Goal: Task Accomplishment & Management: Manage account settings

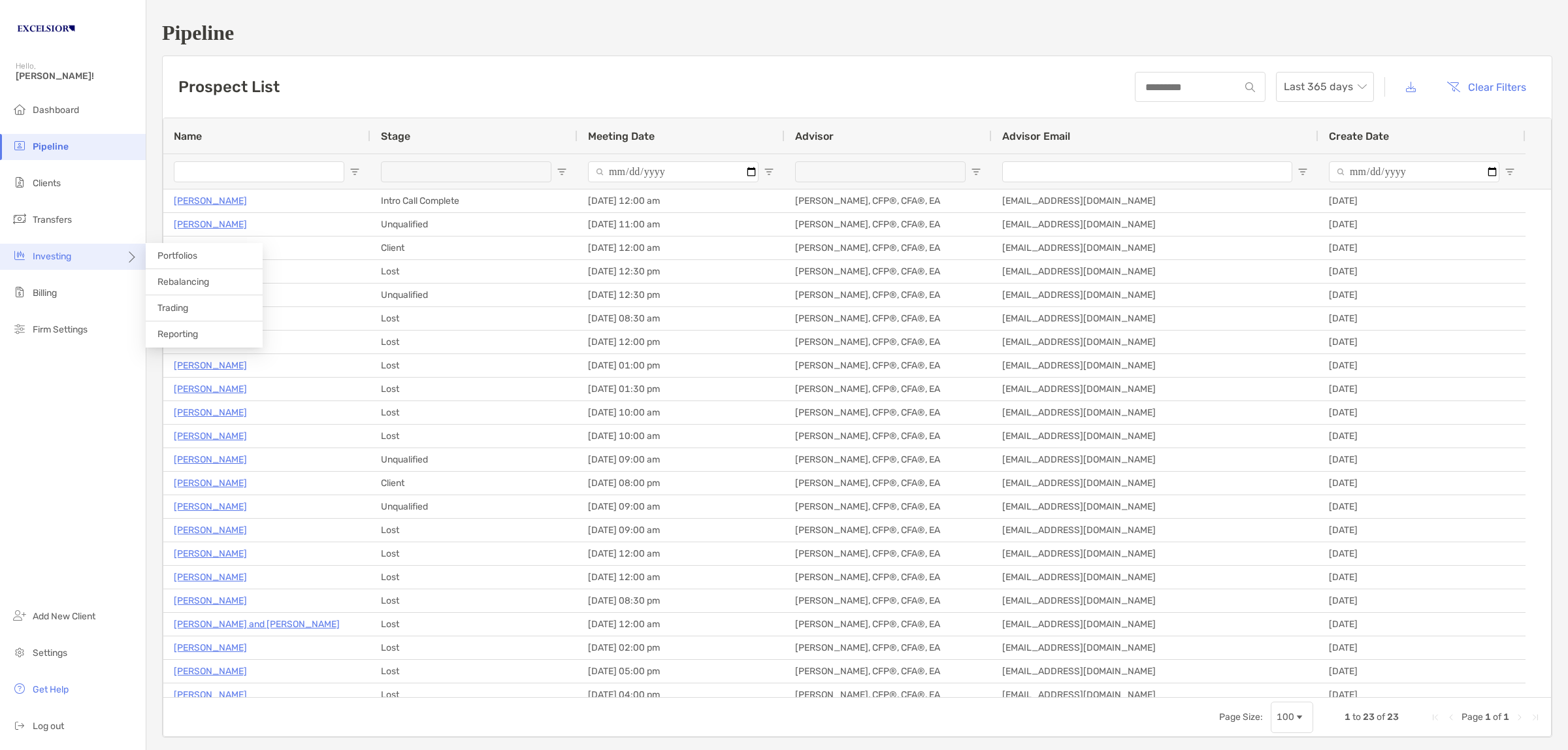
click at [77, 250] on div "Investing" at bounding box center [73, 257] width 146 height 26
click at [162, 277] on span "Rebalancing" at bounding box center [183, 282] width 52 height 11
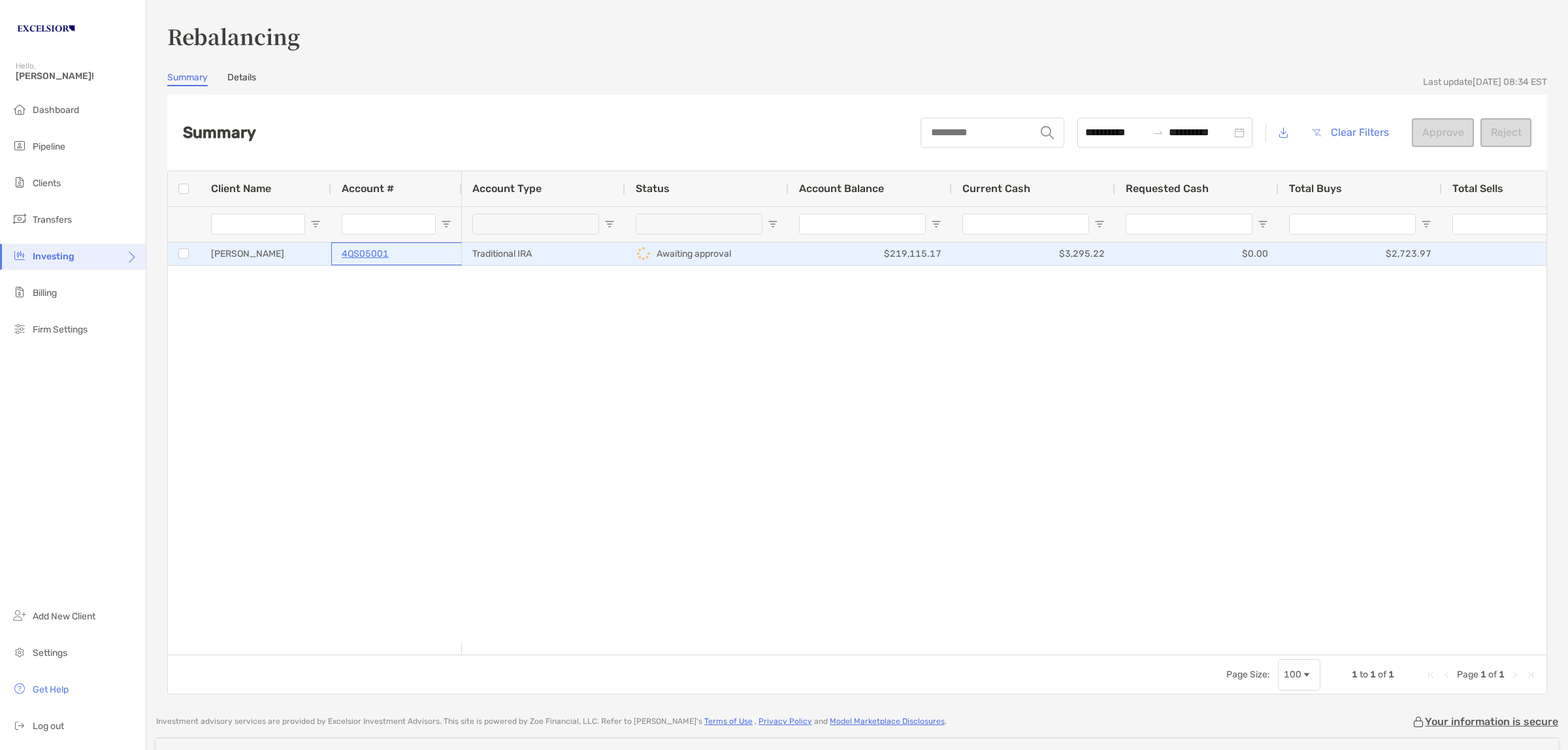
click at [433, 262] on div "4QS05001" at bounding box center [396, 253] width 110 height 22
click at [433, 258] on div "4QS05001" at bounding box center [396, 253] width 110 height 22
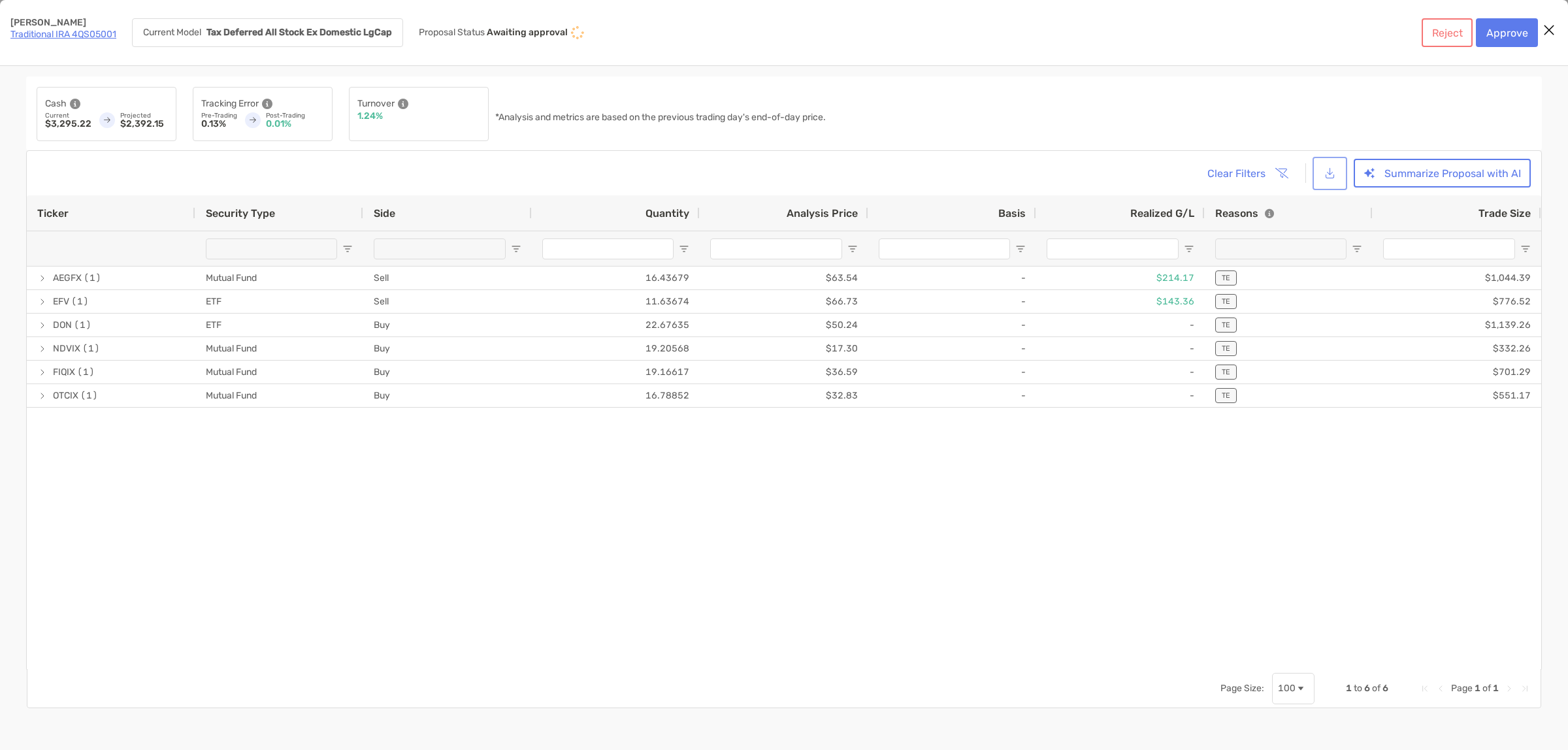
click at [1327, 174] on button "[object Object]" at bounding box center [1330, 173] width 30 height 28
click at [1398, 174] on button "Summarize Proposal with AI" at bounding box center [1442, 174] width 177 height 29
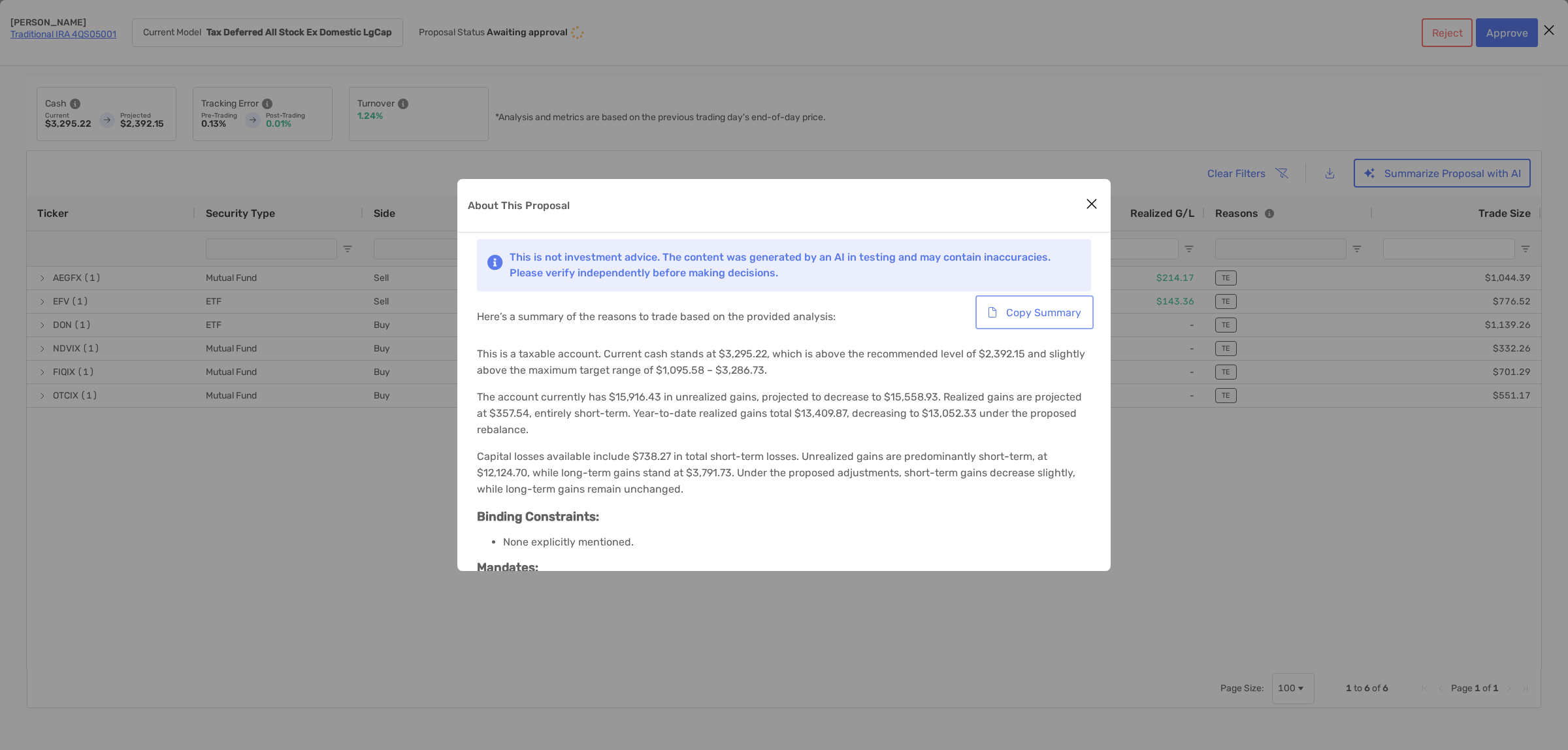
click at [1065, 307] on button "Copy Summary" at bounding box center [1034, 313] width 113 height 29
click at [1091, 203] on icon "Close modal" at bounding box center [1091, 204] width 12 height 16
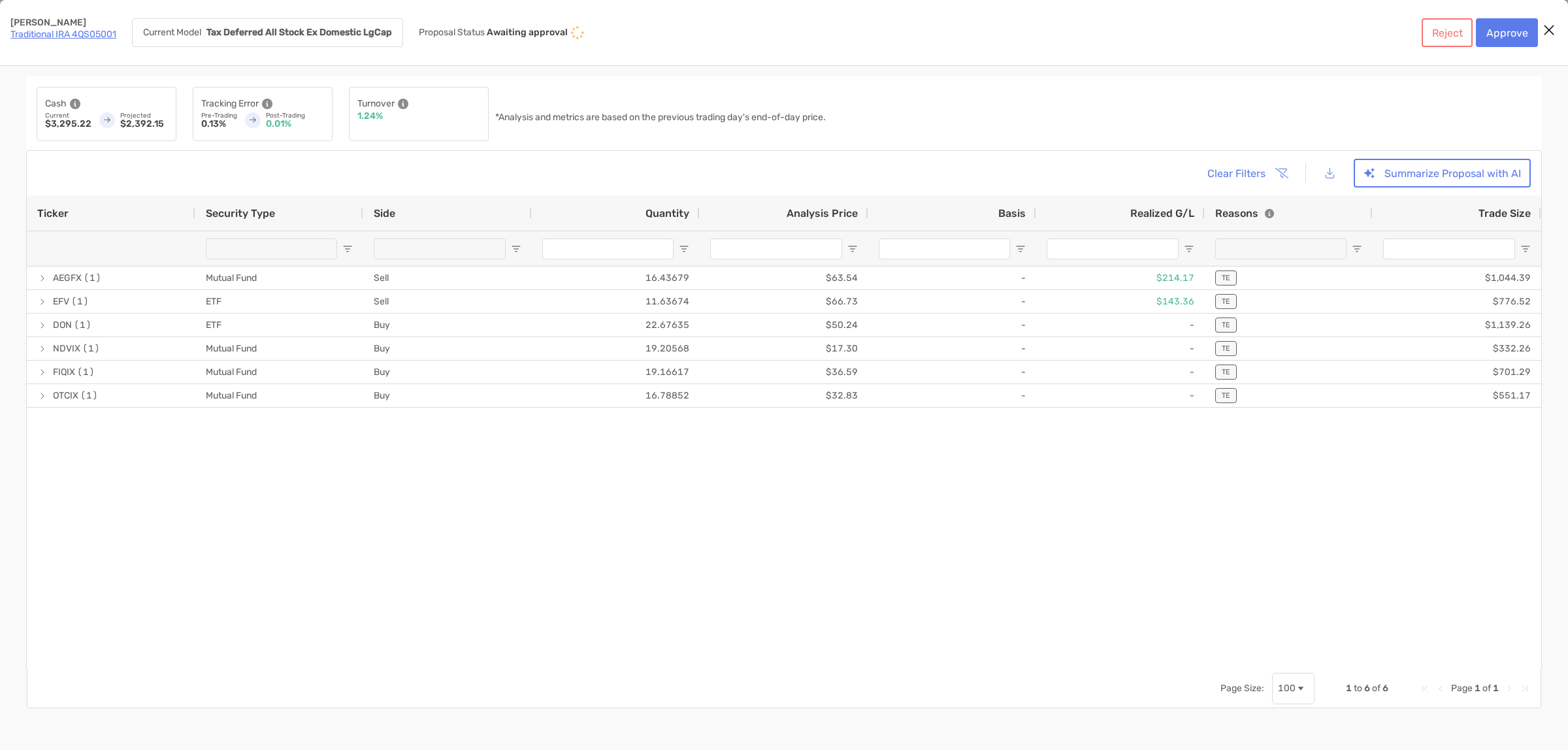
click at [616, 142] on div "Cash Current $3,295.22 Projected $2,392.15 Tracking Error Pre-Trading 0.13% Pos…" at bounding box center [784, 114] width 1516 height 74
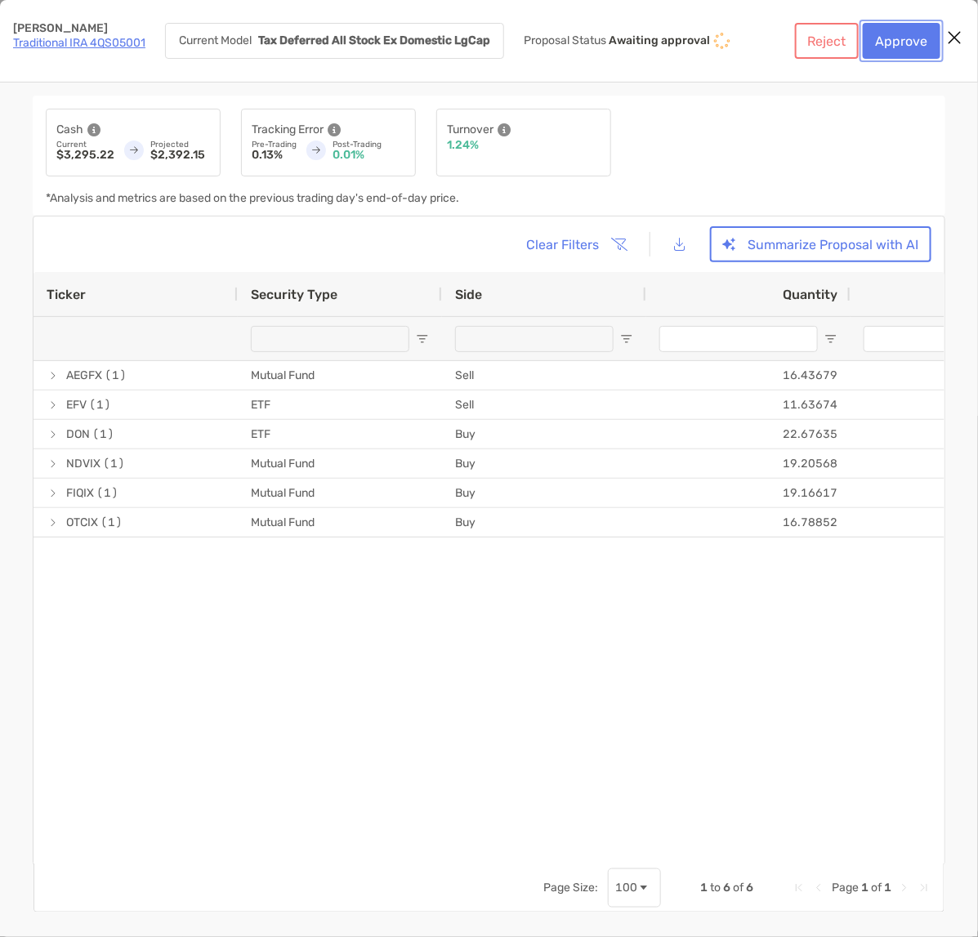
click at [891, 41] on button "Approve" at bounding box center [902, 41] width 78 height 36
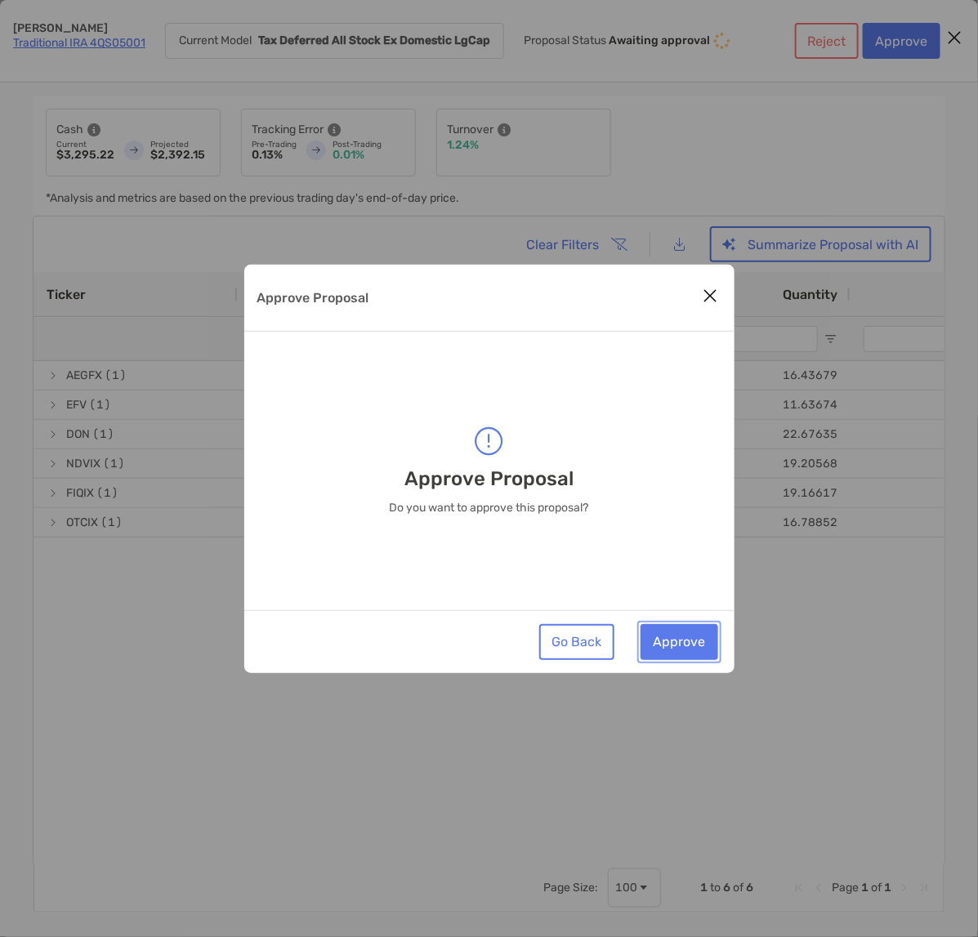
click at [692, 646] on button "Approve" at bounding box center [680, 642] width 78 height 36
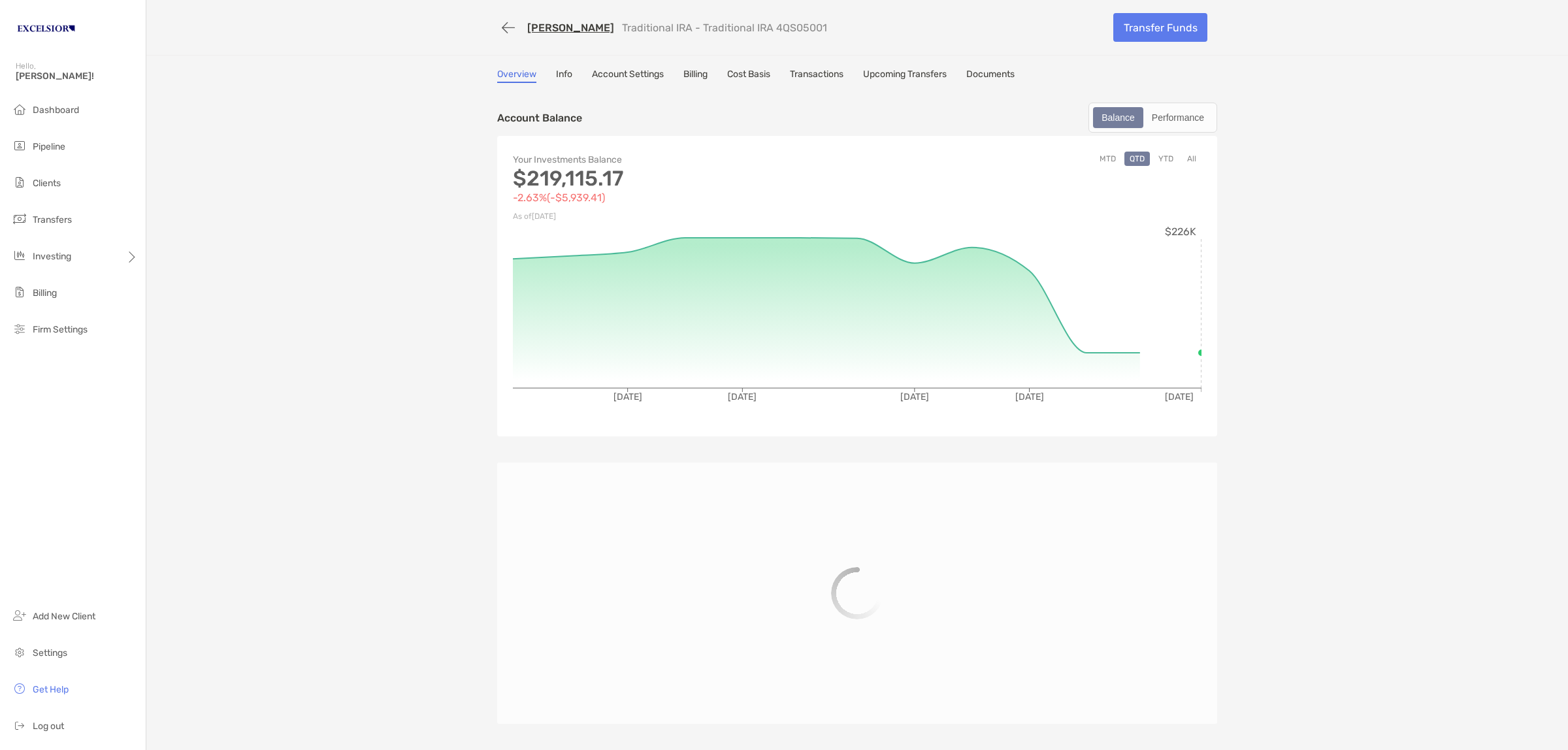
click at [818, 75] on link "Transactions" at bounding box center [816, 76] width 54 height 14
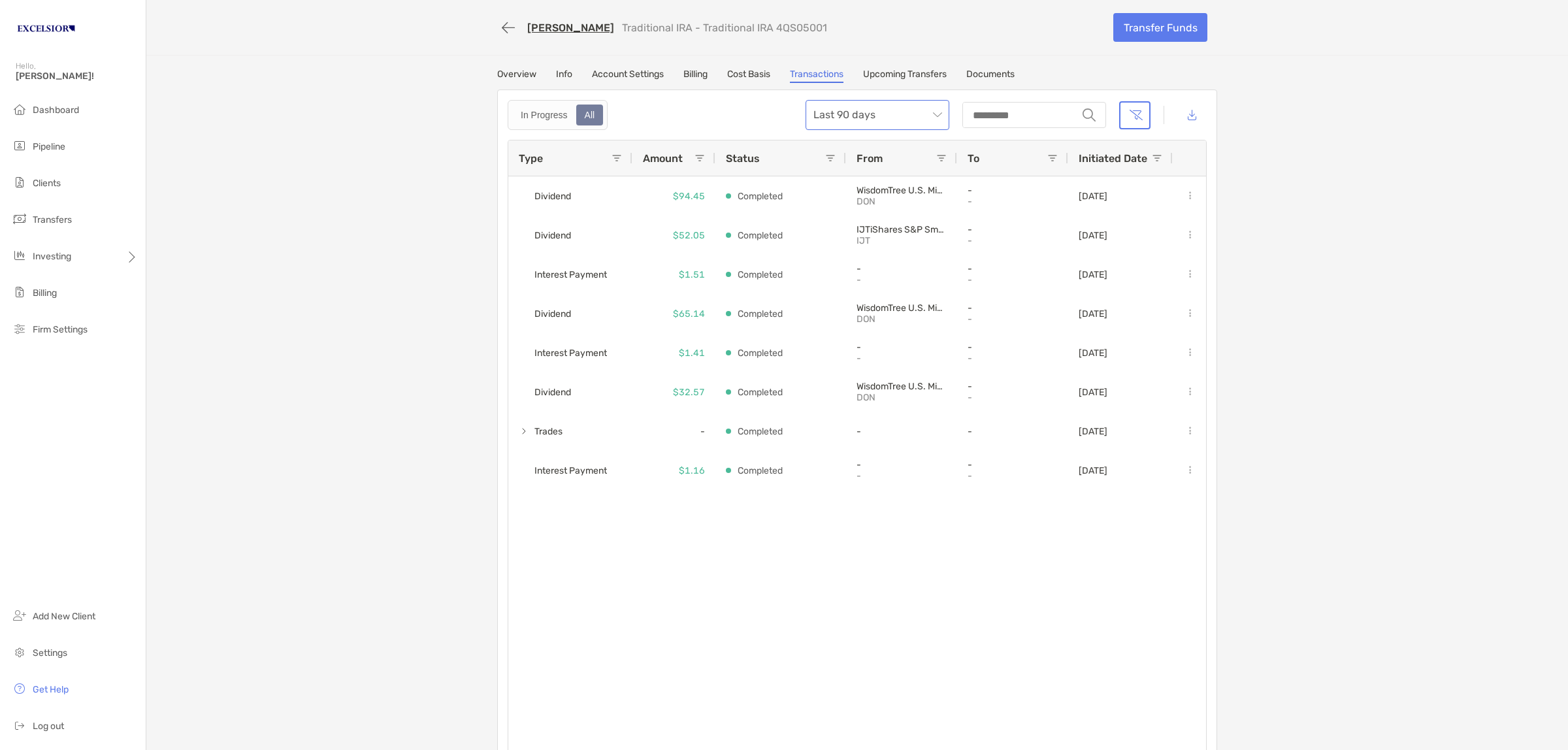
click at [931, 128] on span "Last 90 days" at bounding box center [877, 115] width 128 height 29
click at [844, 250] on div "All time" at bounding box center [873, 258] width 123 height 16
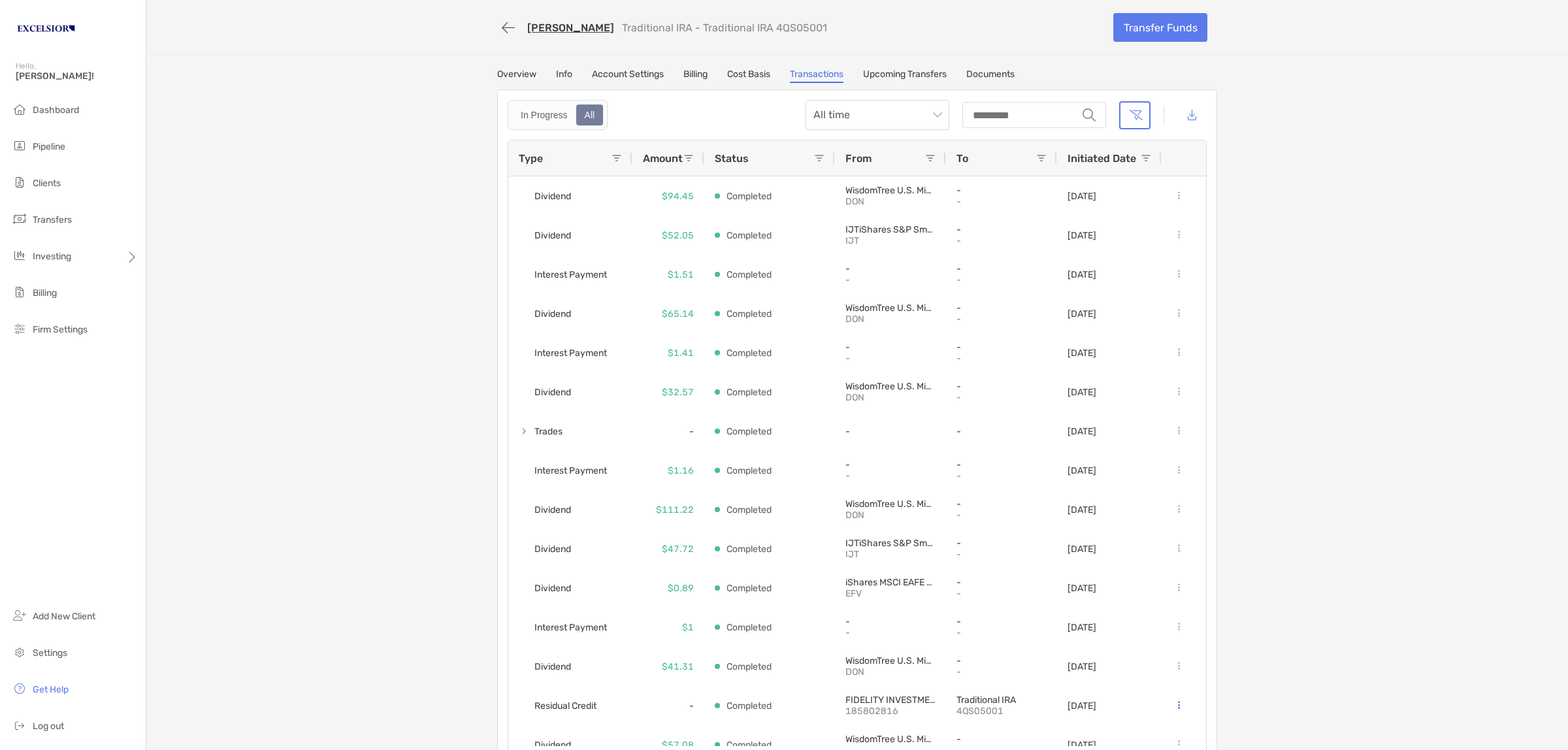
click at [605, 157] on div "Type" at bounding box center [565, 158] width 93 height 35
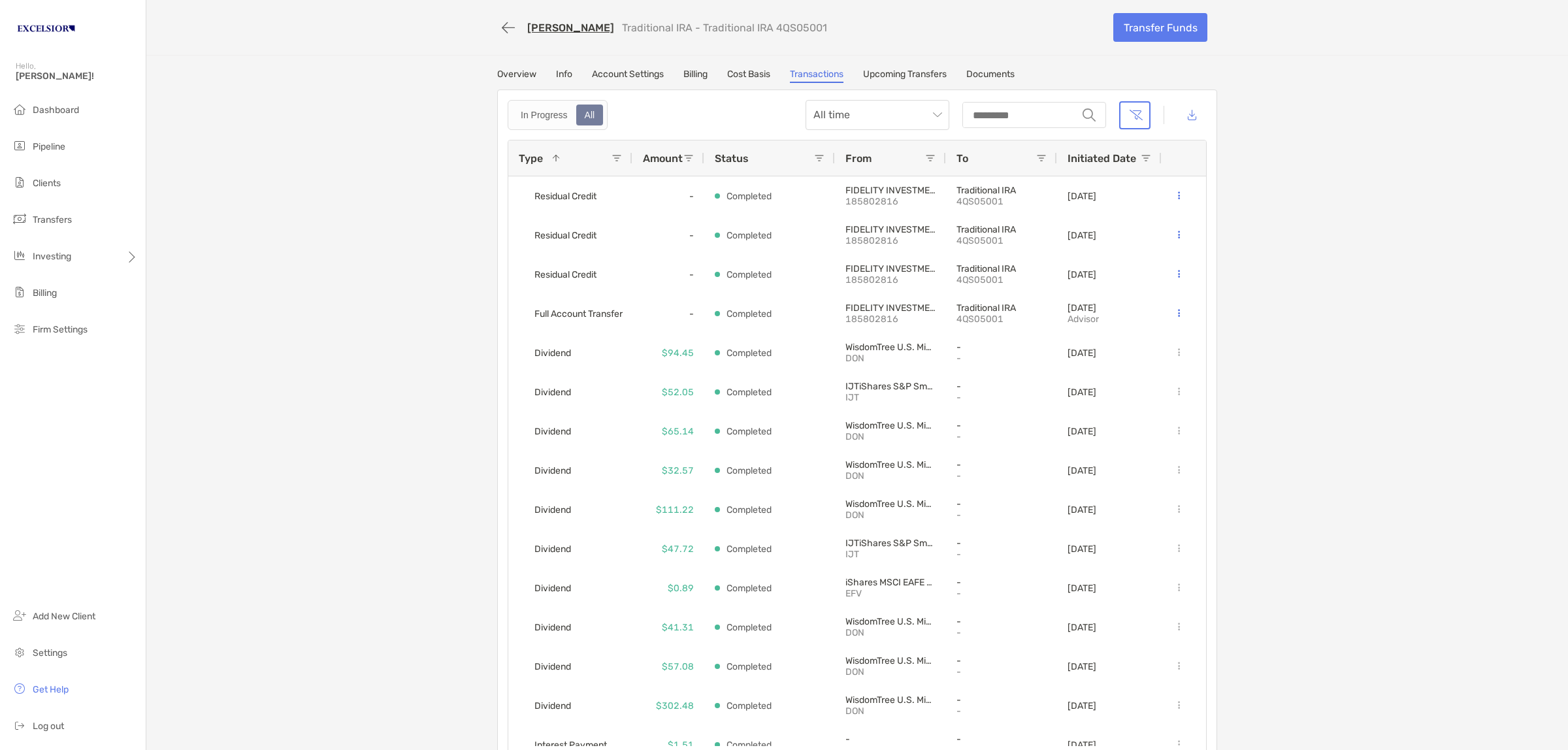
click at [612, 154] on span at bounding box center [616, 158] width 10 height 10
click at [659, 216] on div "(Select All)" at bounding box center [688, 220] width 98 height 11
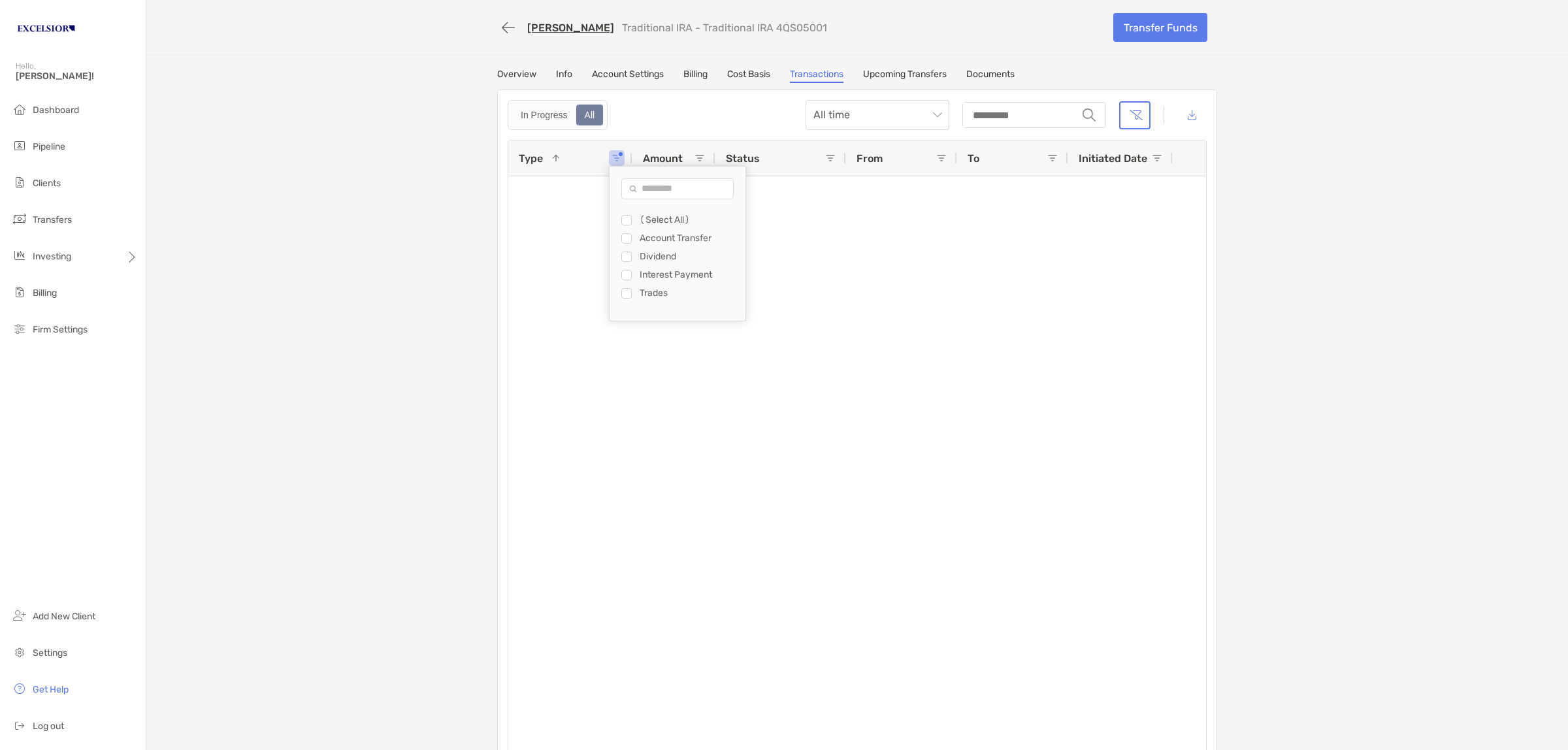
click at [657, 292] on div "Trades" at bounding box center [688, 293] width 98 height 11
click at [426, 280] on div "Marisa Friedrich Traditional IRA - Traditional IRA 4QS05001 Transfer Funds Over…" at bounding box center [857, 385] width 1422 height 770
click at [614, 153] on span at bounding box center [616, 158] width 10 height 10
click at [437, 209] on div "Marisa Friedrich Traditional IRA - Traditional IRA 4QS05001 Transfer Funds Over…" at bounding box center [857, 385] width 1422 height 770
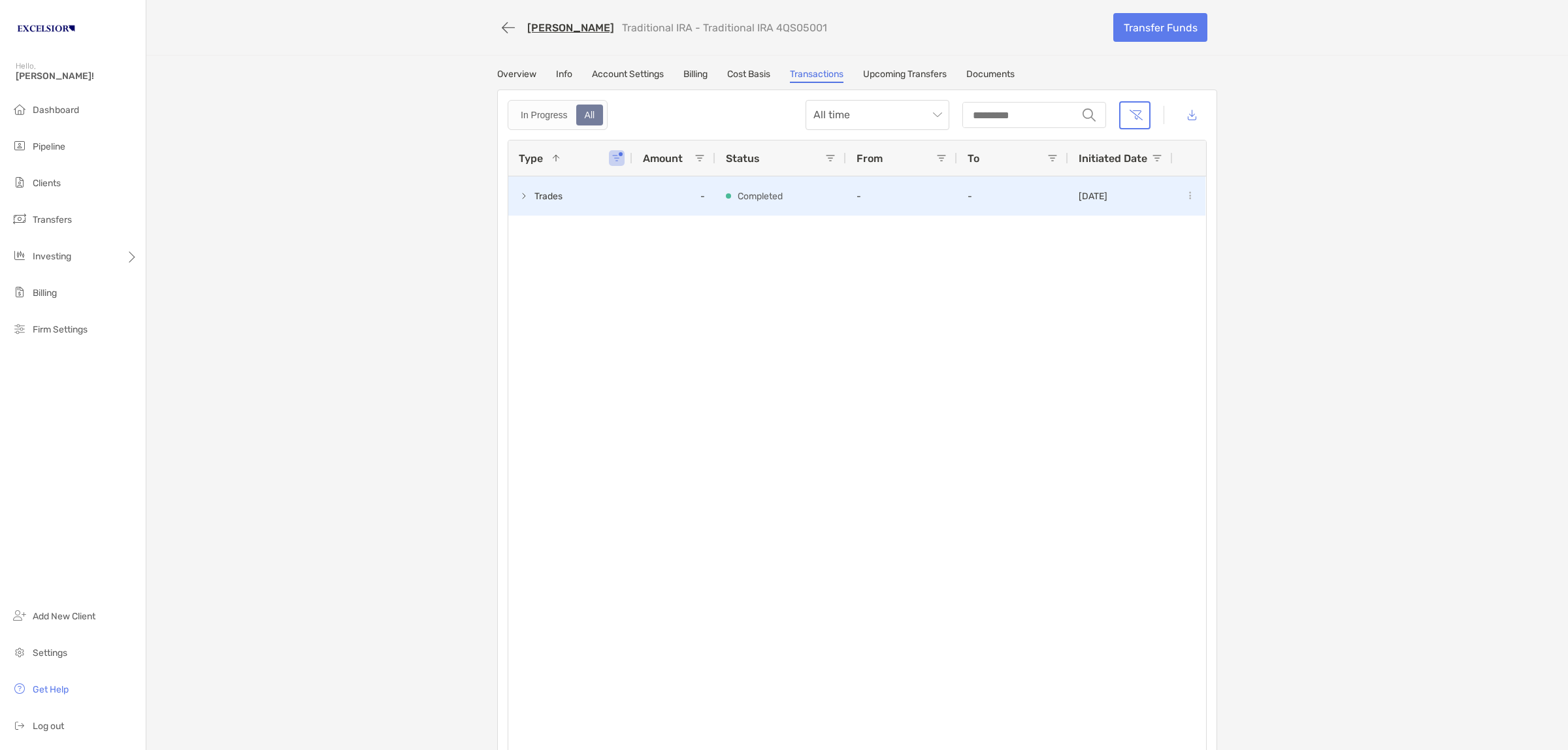
click at [1102, 194] on p "07/23/2025" at bounding box center [1093, 197] width 29 height 11
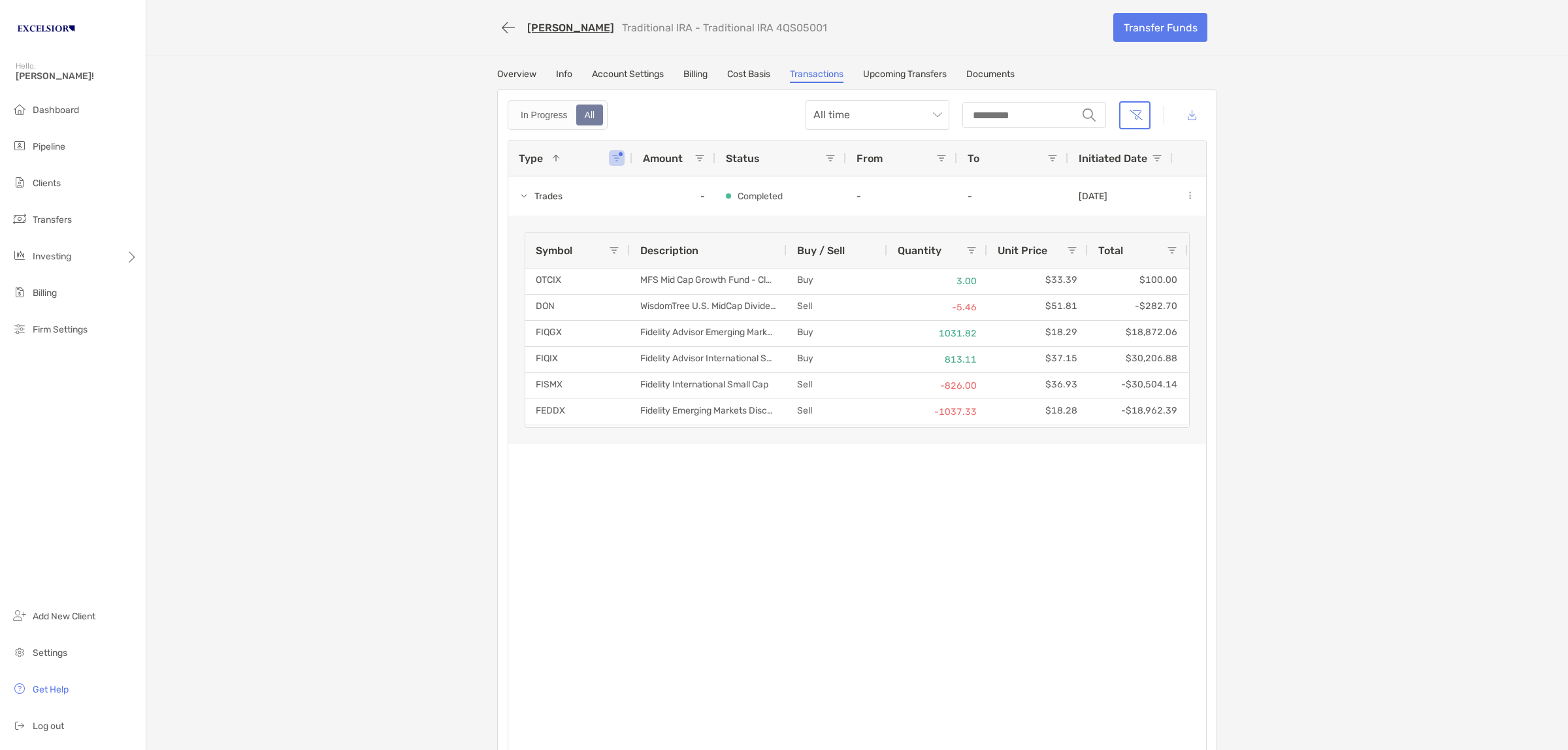
click at [612, 158] on span at bounding box center [616, 158] width 10 height 10
click at [635, 213] on div "(Select All)" at bounding box center [683, 220] width 124 height 18
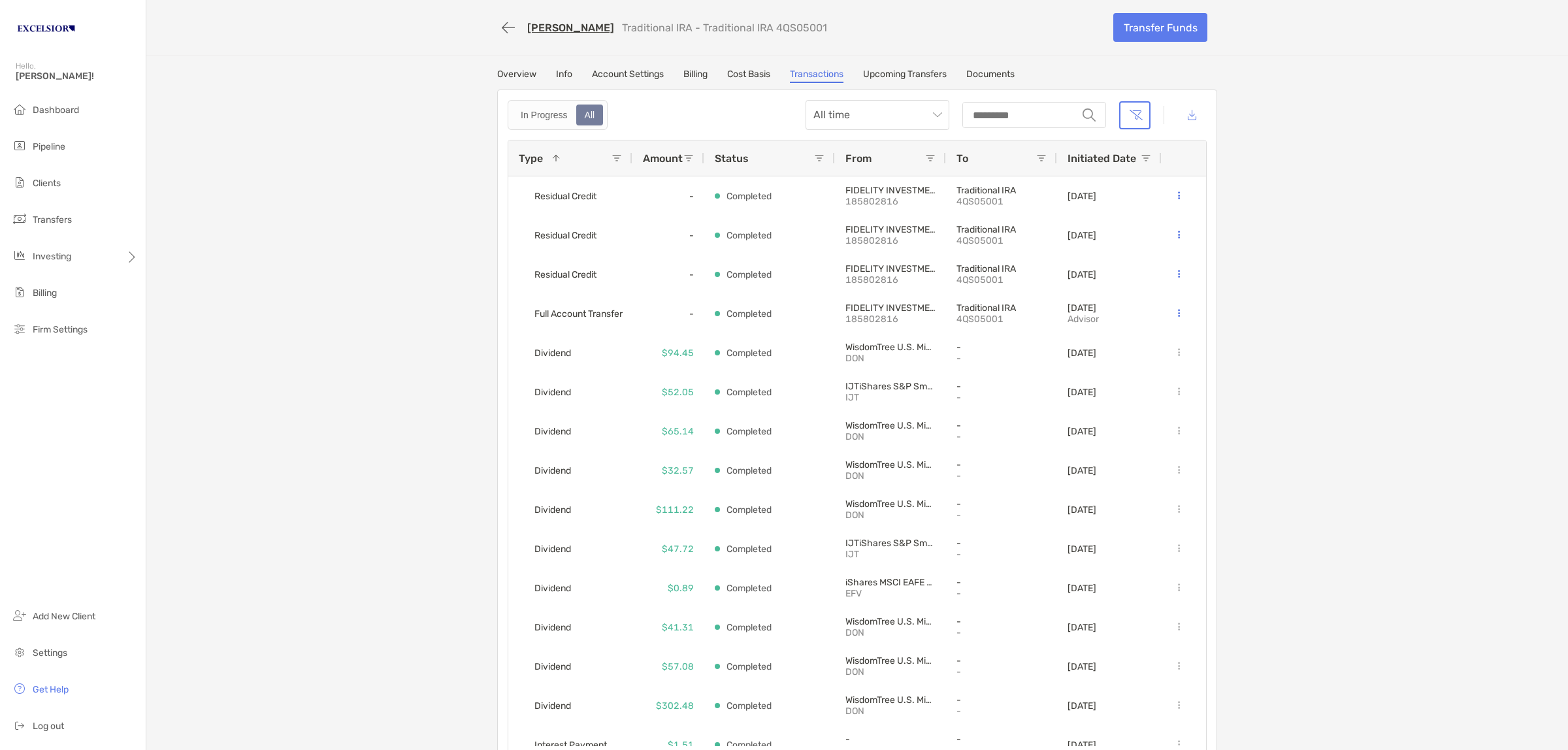
click at [305, 241] on div "Marisa Friedrich Traditional IRA - Traditional IRA 4QS05001 Transfer Funds Over…" at bounding box center [857, 385] width 1422 height 770
click at [1091, 155] on span "Initiated Date" at bounding box center [1102, 158] width 69 height 13
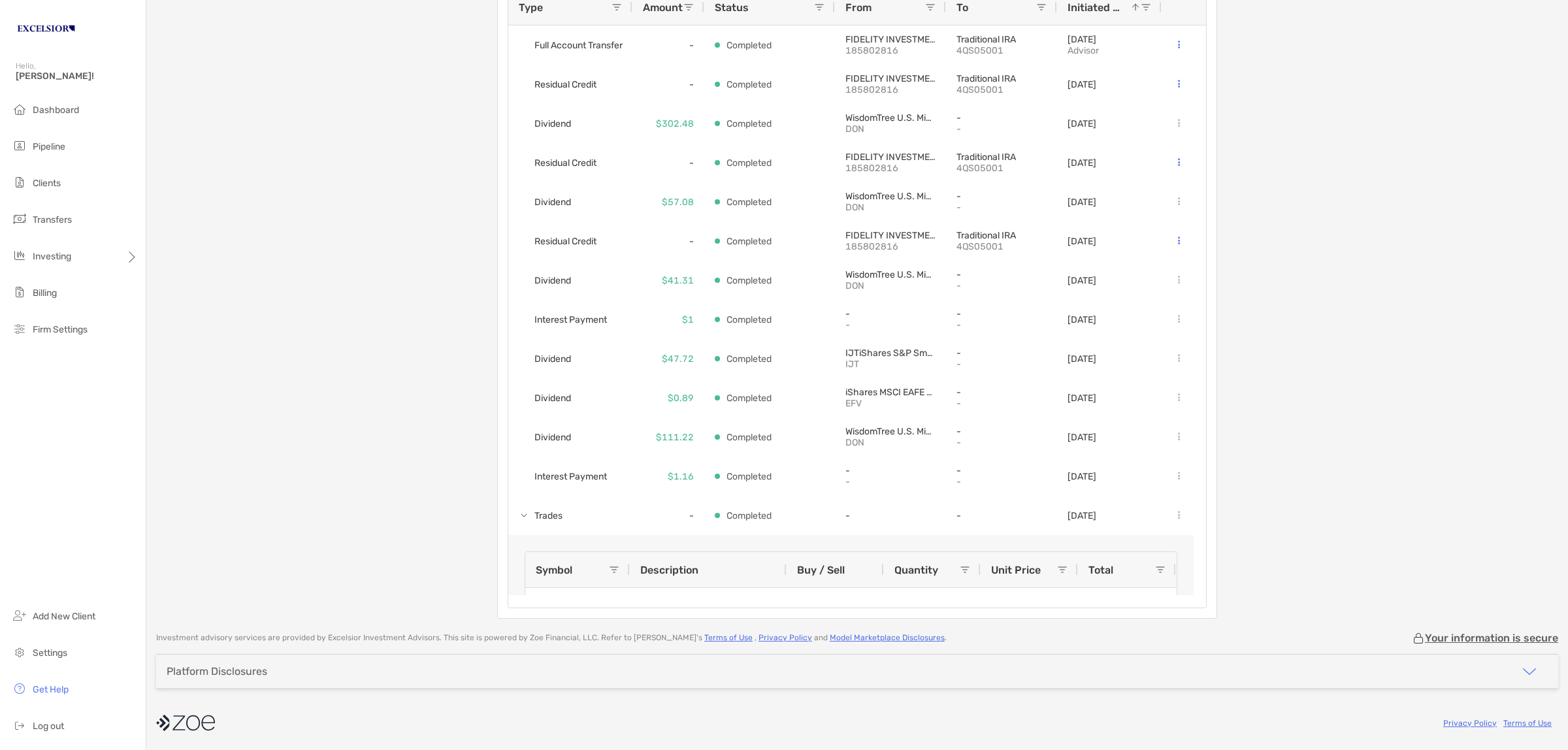
click at [1387, 312] on div "Marisa Friedrich Traditional IRA - Traditional IRA 4QS05001 Transfer Funds Over…" at bounding box center [857, 233] width 1422 height 770
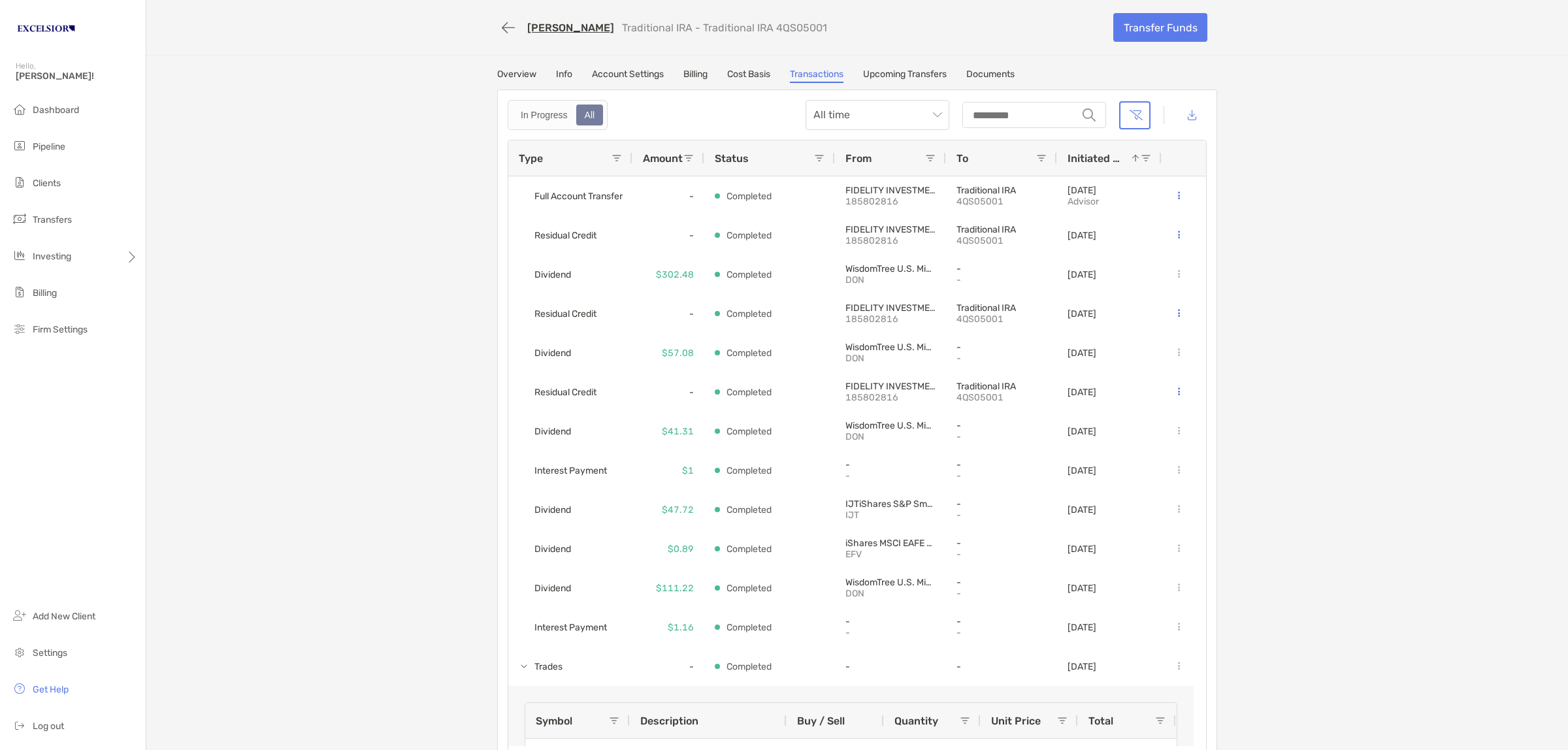
click at [520, 74] on link "Overview" at bounding box center [517, 76] width 39 height 14
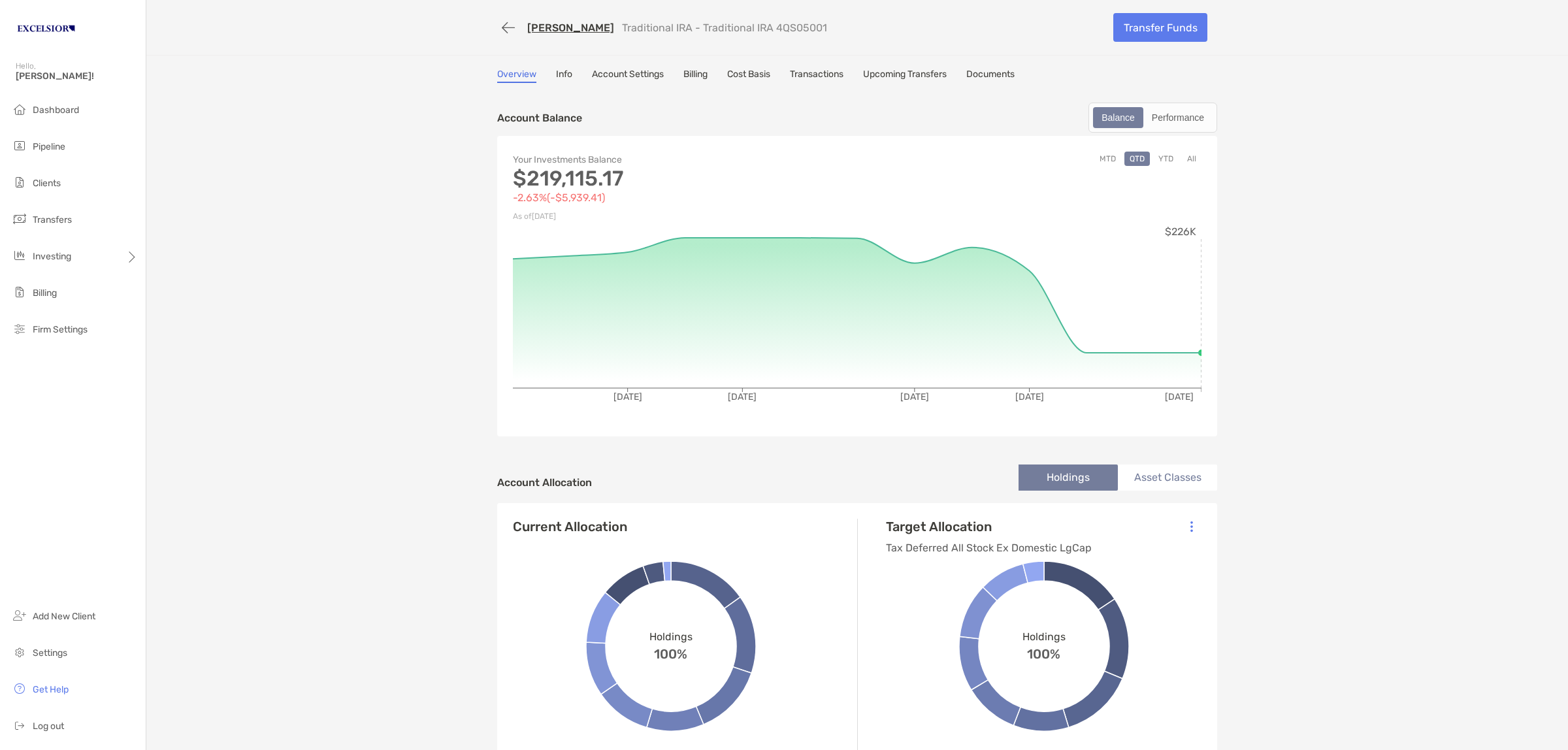
click at [1488, 383] on div "Marisa Friedrich Traditional IRA - Traditional IRA 4QS05001 Transfer Funds Over…" at bounding box center [857, 699] width 1422 height 1398
click at [1183, 527] on div at bounding box center [1192, 527] width 30 height 30
click at [1343, 517] on div "Marisa Friedrich Traditional IRA - Traditional IRA 4QS05001 Transfer Funds Over…" at bounding box center [857, 699] width 1422 height 1398
click at [1167, 155] on button "YTD" at bounding box center [1166, 159] width 26 height 14
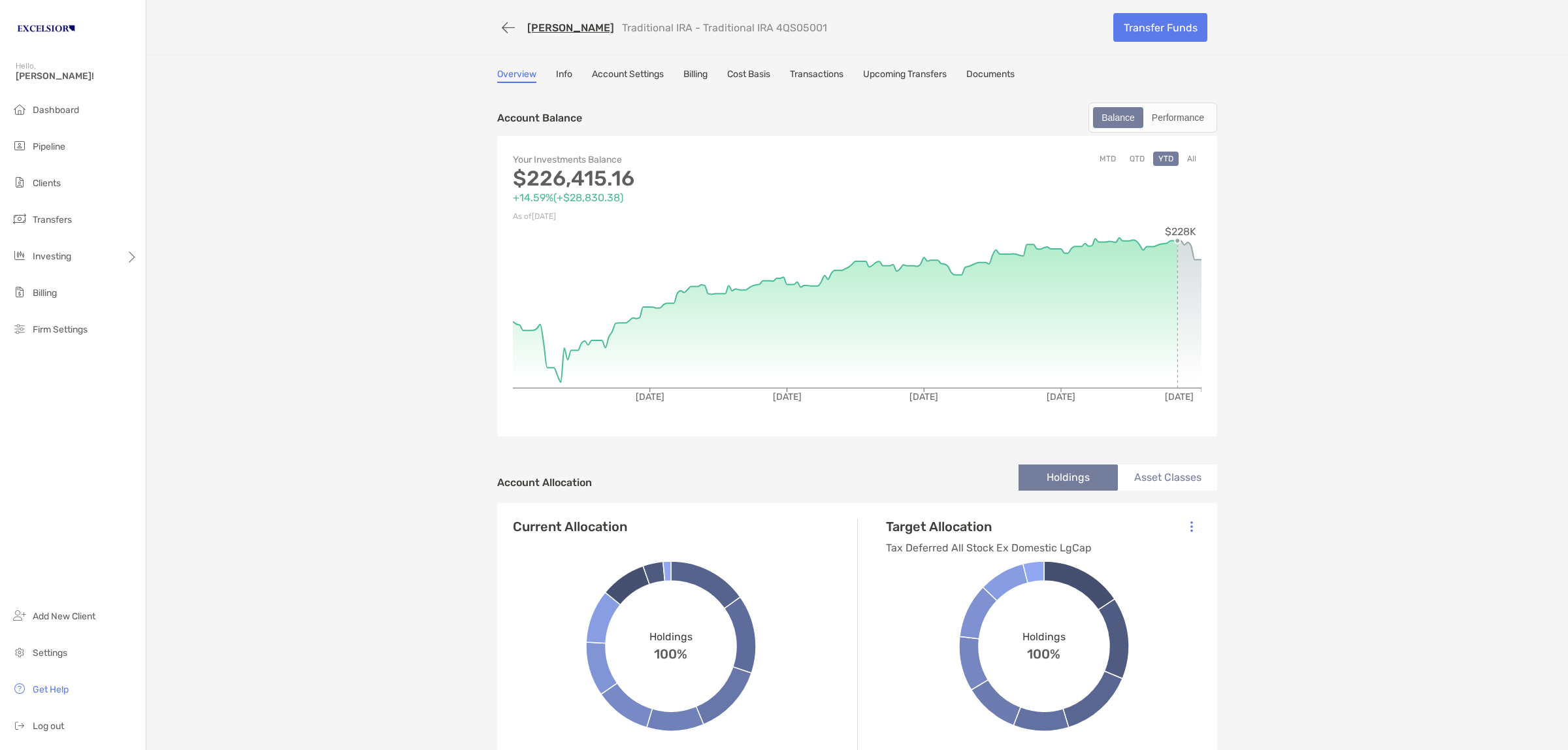
click at [1375, 291] on div "Marisa Friedrich Traditional IRA - Traditional IRA 4QS05001 Transfer Funds Over…" at bounding box center [857, 699] width 1422 height 1398
click at [834, 72] on link "Transactions" at bounding box center [816, 76] width 54 height 14
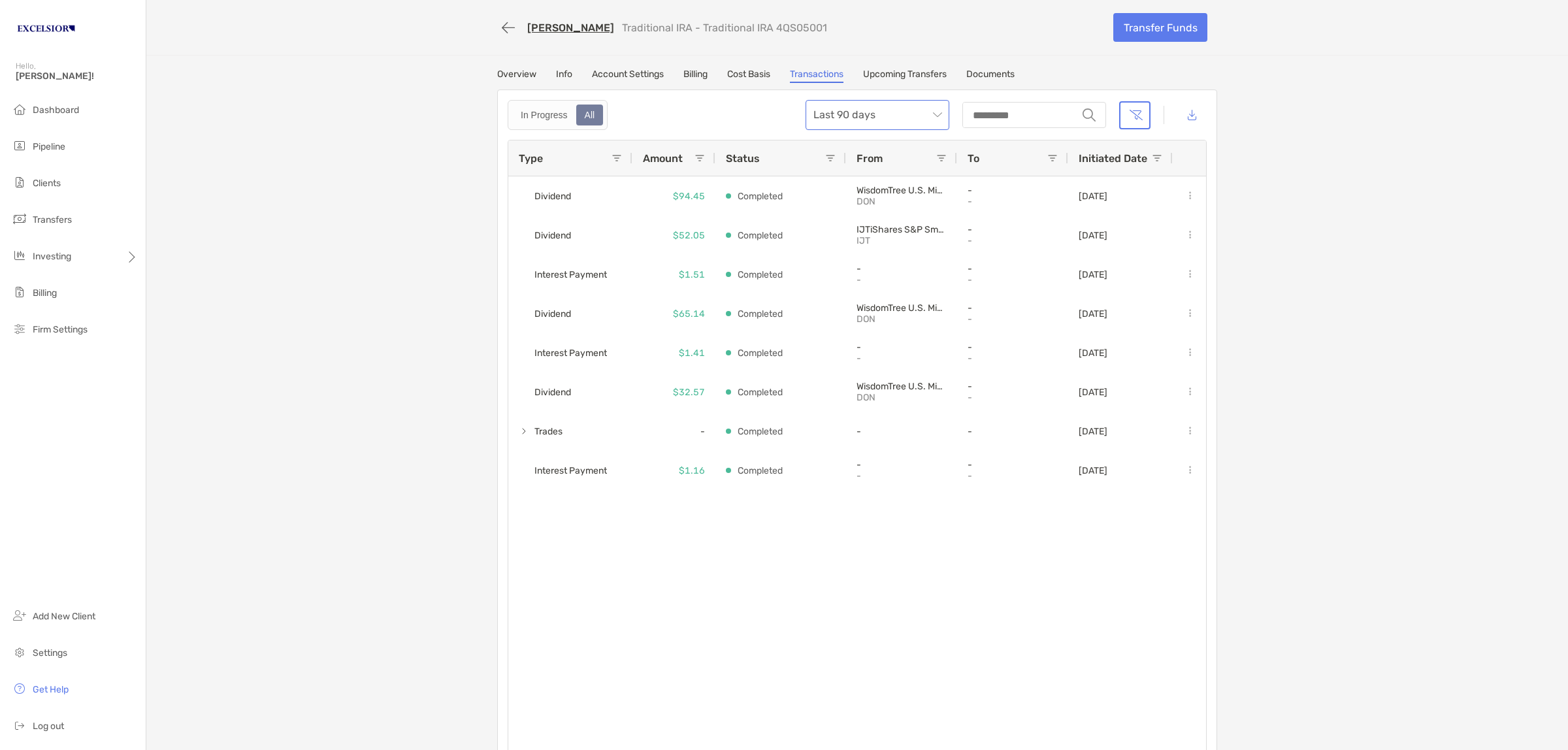
click at [916, 113] on span "Last 90 days" at bounding box center [877, 115] width 128 height 29
click at [834, 259] on div "All time" at bounding box center [873, 258] width 123 height 16
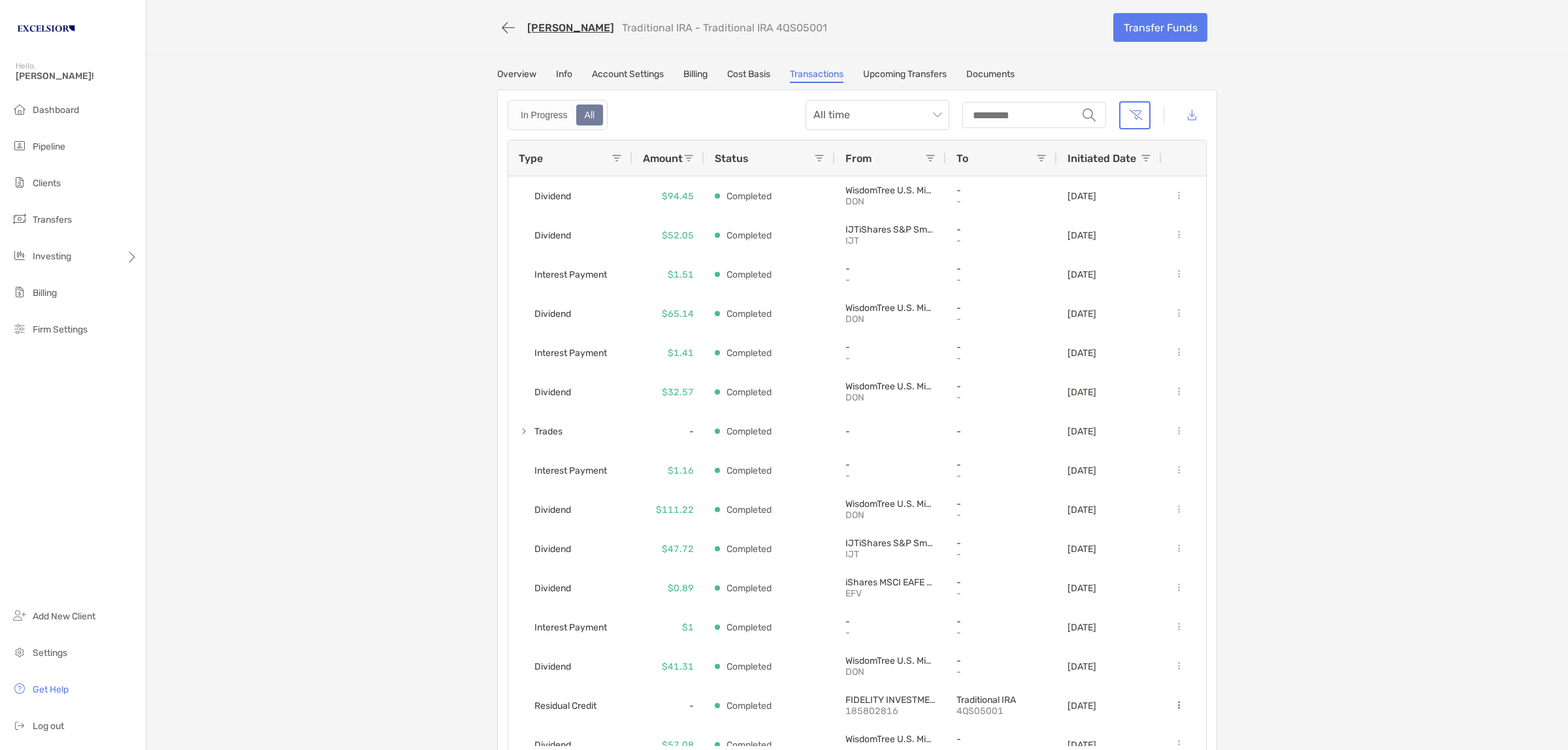
click at [1091, 159] on span "Initiated Date" at bounding box center [1102, 158] width 69 height 13
